Goal: Task Accomplishment & Management: Manage account settings

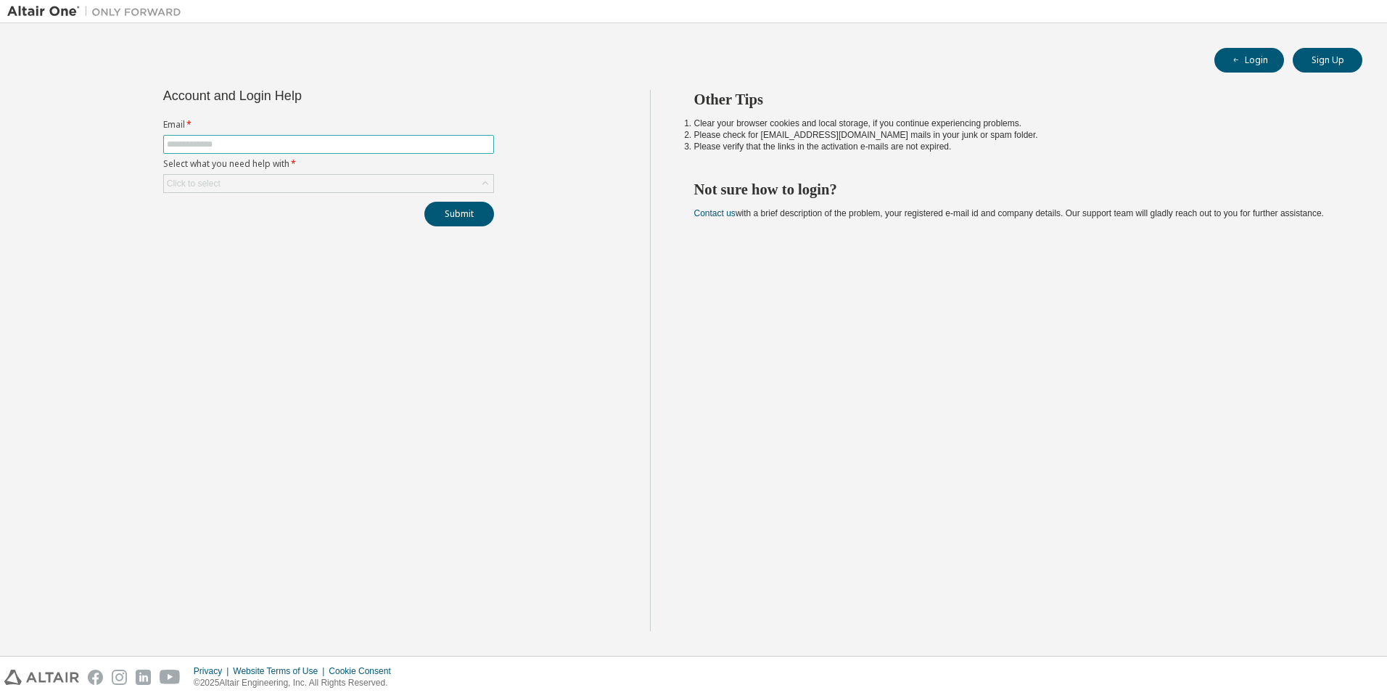
drag, startPoint x: 0, startPoint y: 0, endPoint x: 409, endPoint y: 138, distance: 431.9
click at [409, 138] on span at bounding box center [328, 144] width 331 height 19
click at [402, 147] on input "text" at bounding box center [329, 145] width 324 height 12
type input "**********"
click at [277, 184] on div "Click to select" at bounding box center [328, 183] width 329 height 17
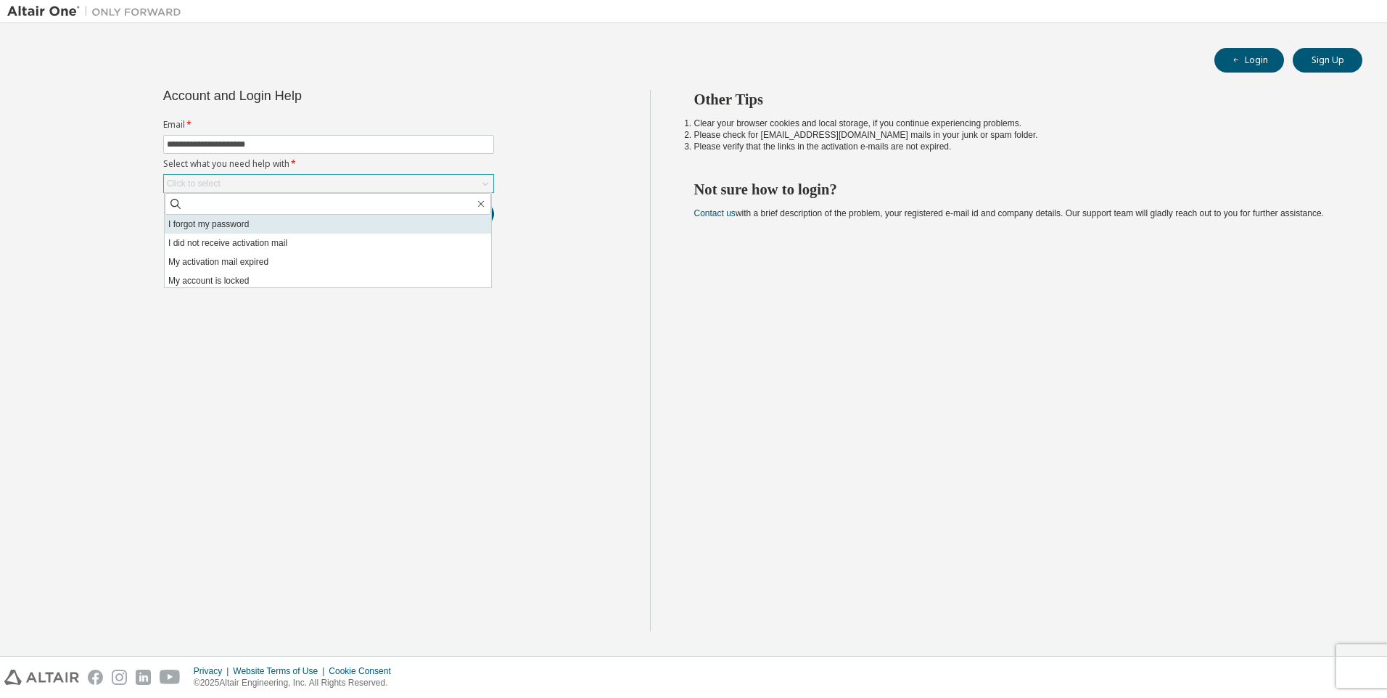
click at [274, 229] on li "I forgot my password" at bounding box center [328, 224] width 327 height 19
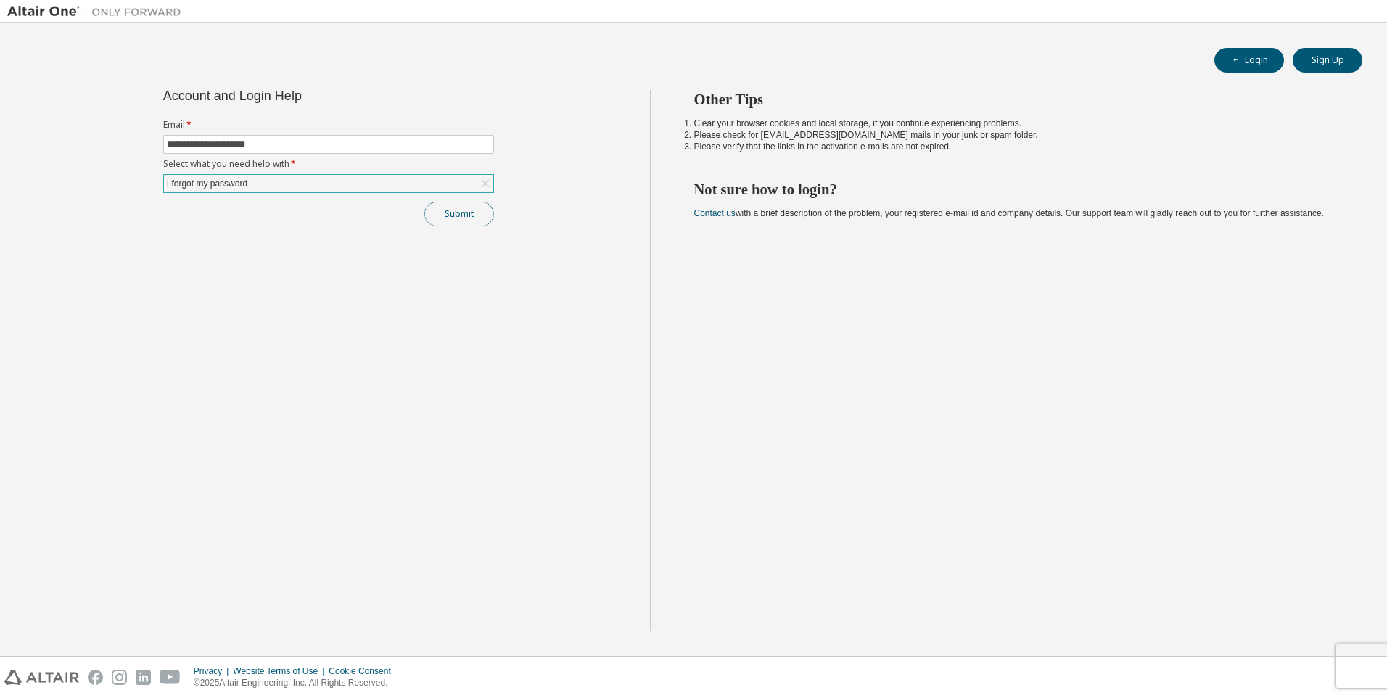
click at [445, 216] on button "Submit" at bounding box center [460, 214] width 70 height 25
click at [477, 216] on button "Submit" at bounding box center [460, 214] width 70 height 25
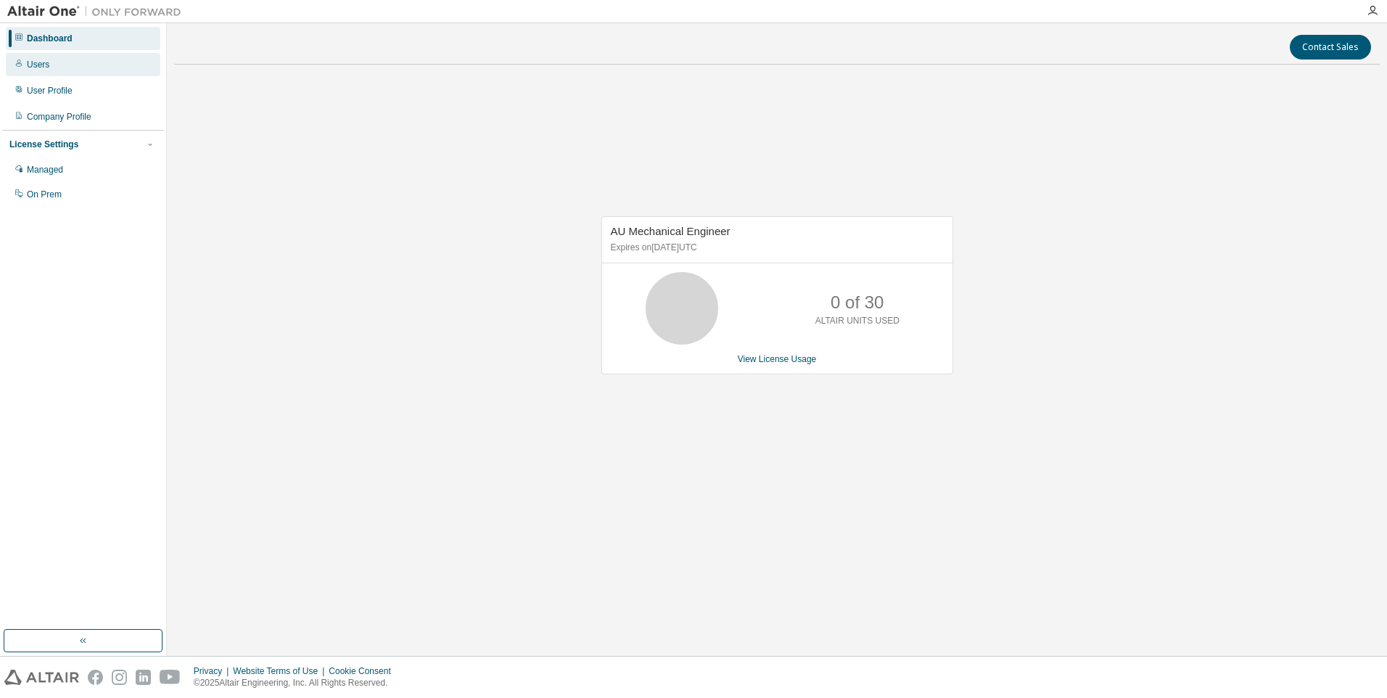
click at [44, 68] on div "Users" at bounding box center [38, 65] width 22 height 12
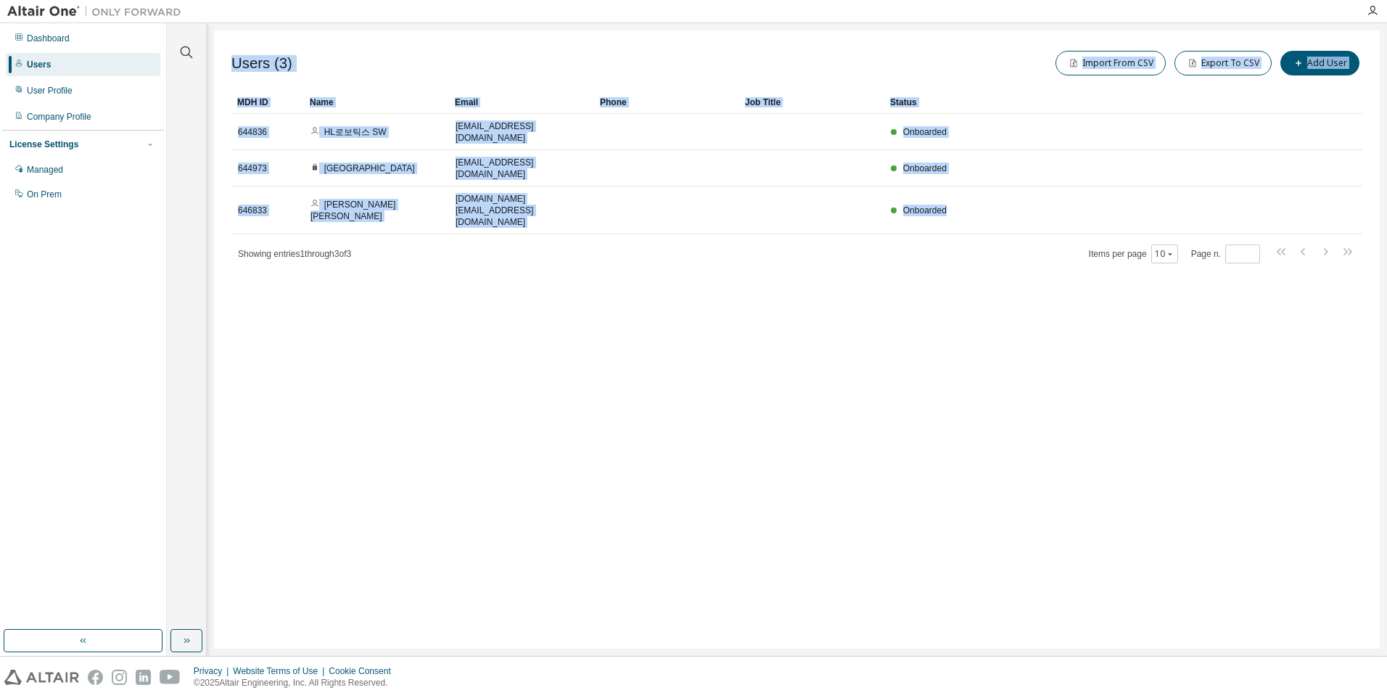
drag, startPoint x: 967, startPoint y: 180, endPoint x: 457, endPoint y: 288, distance: 520.7
click at [457, 288] on div "Users (3) Import From CSV Export To CSV Add User Clear Load Save Save As Field …" at bounding box center [797, 339] width 1166 height 618
click at [460, 290] on div "Users (3) Import From CSV Export To CSV Add User Clear Load Save Save As Field …" at bounding box center [797, 339] width 1166 height 618
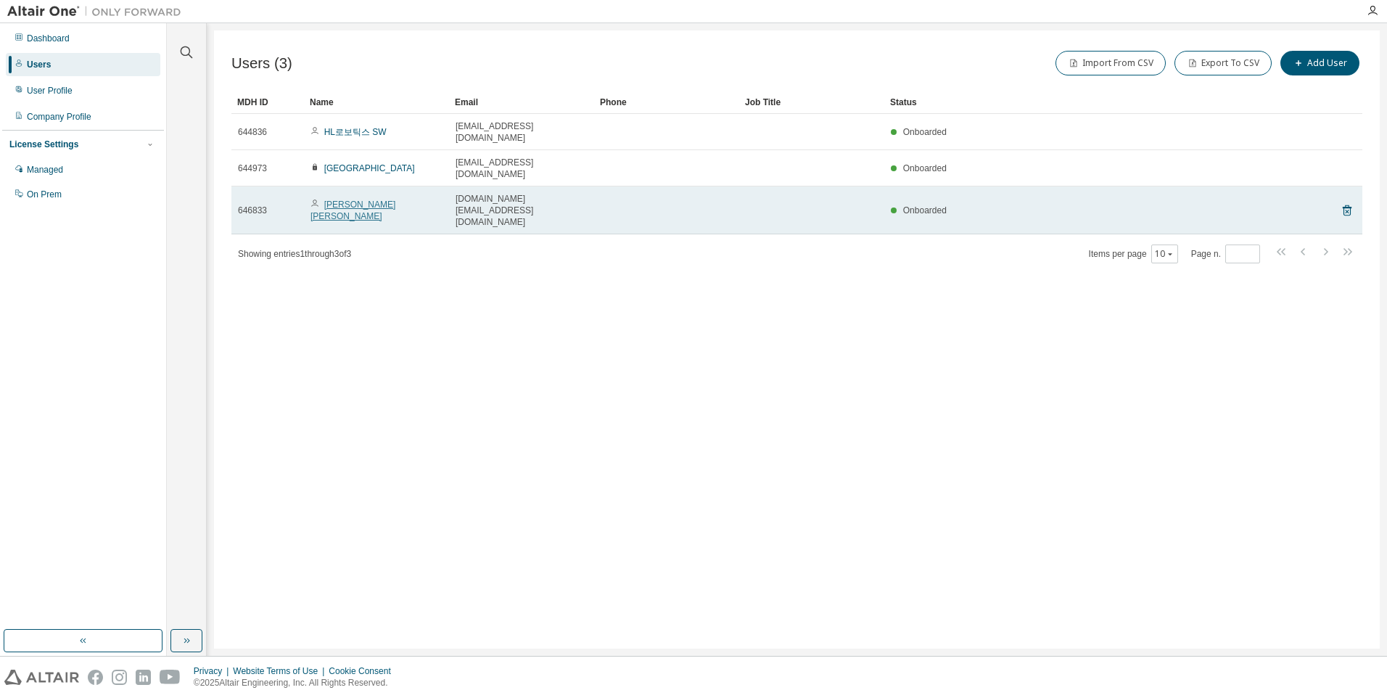
click at [332, 200] on link "Sungjun Jo" at bounding box center [353, 211] width 85 height 22
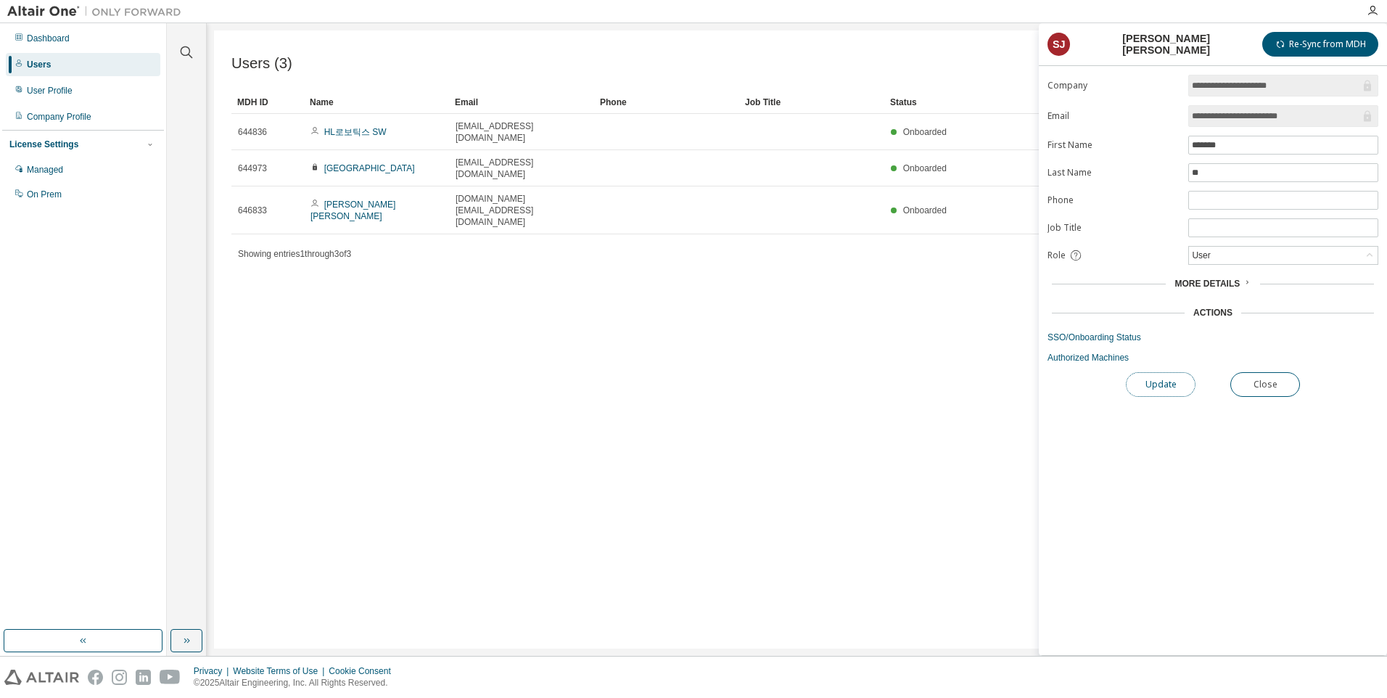
click at [1178, 387] on button "Update" at bounding box center [1161, 384] width 70 height 25
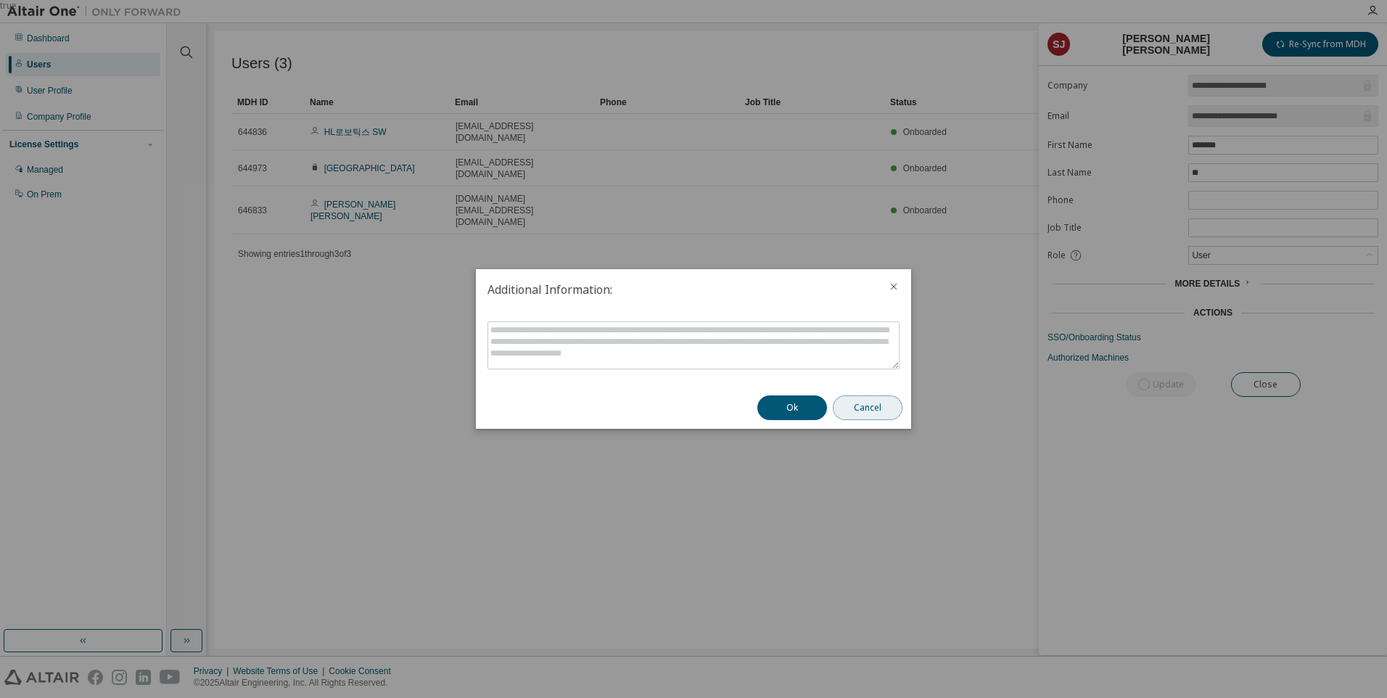
click at [873, 411] on button "Cancel" at bounding box center [868, 407] width 70 height 25
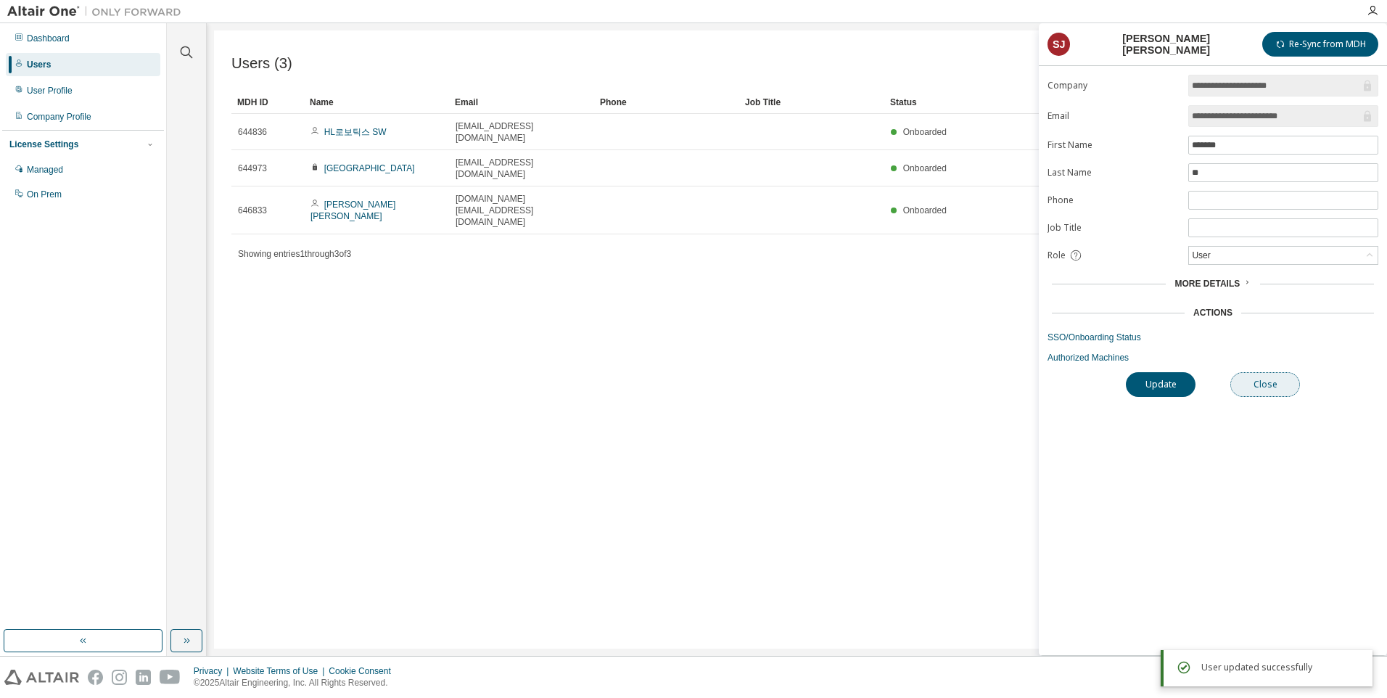
click at [1279, 378] on button "Close" at bounding box center [1266, 384] width 70 height 25
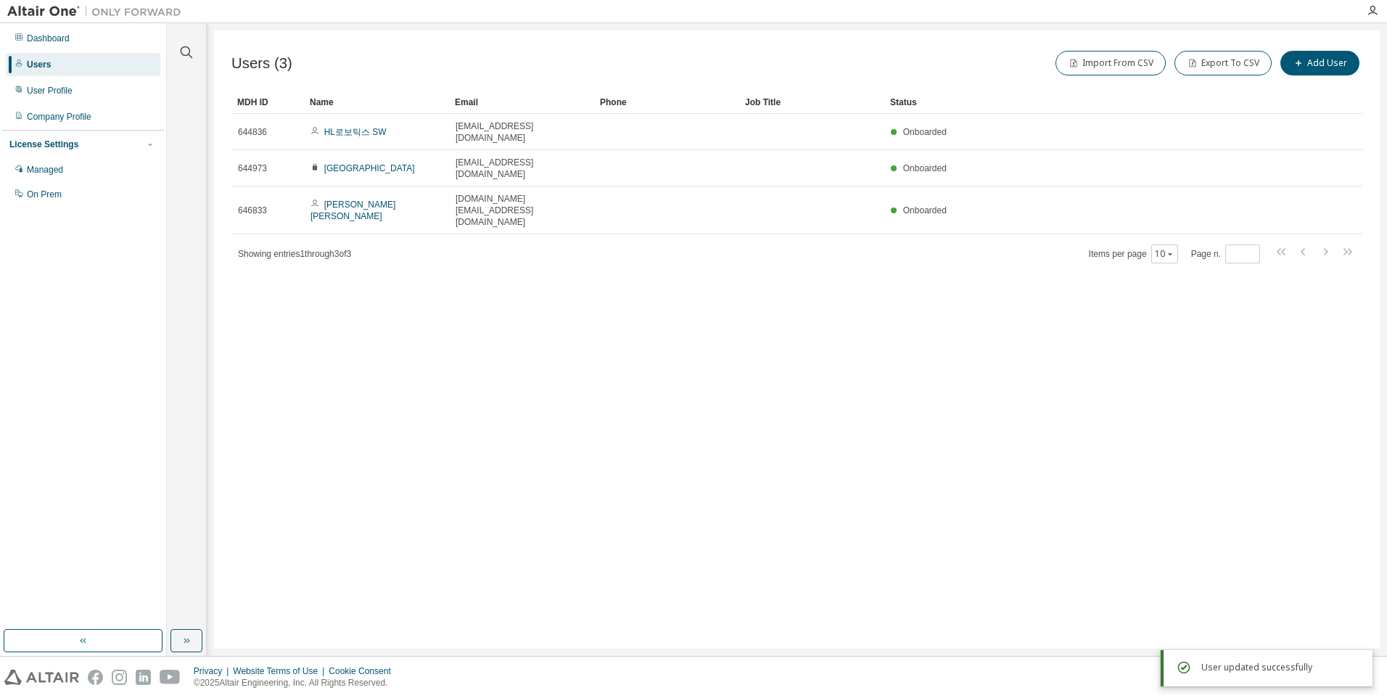
click at [694, 404] on div "Users (3) Import From CSV Export To CSV Add User Clear Load Save Save As Field …" at bounding box center [797, 339] width 1166 height 618
click at [741, 368] on div "Users (3) Import From CSV Export To CSV Add User Clear Load Save Save As Field …" at bounding box center [797, 339] width 1166 height 618
